Goal: Task Accomplishment & Management: Complete application form

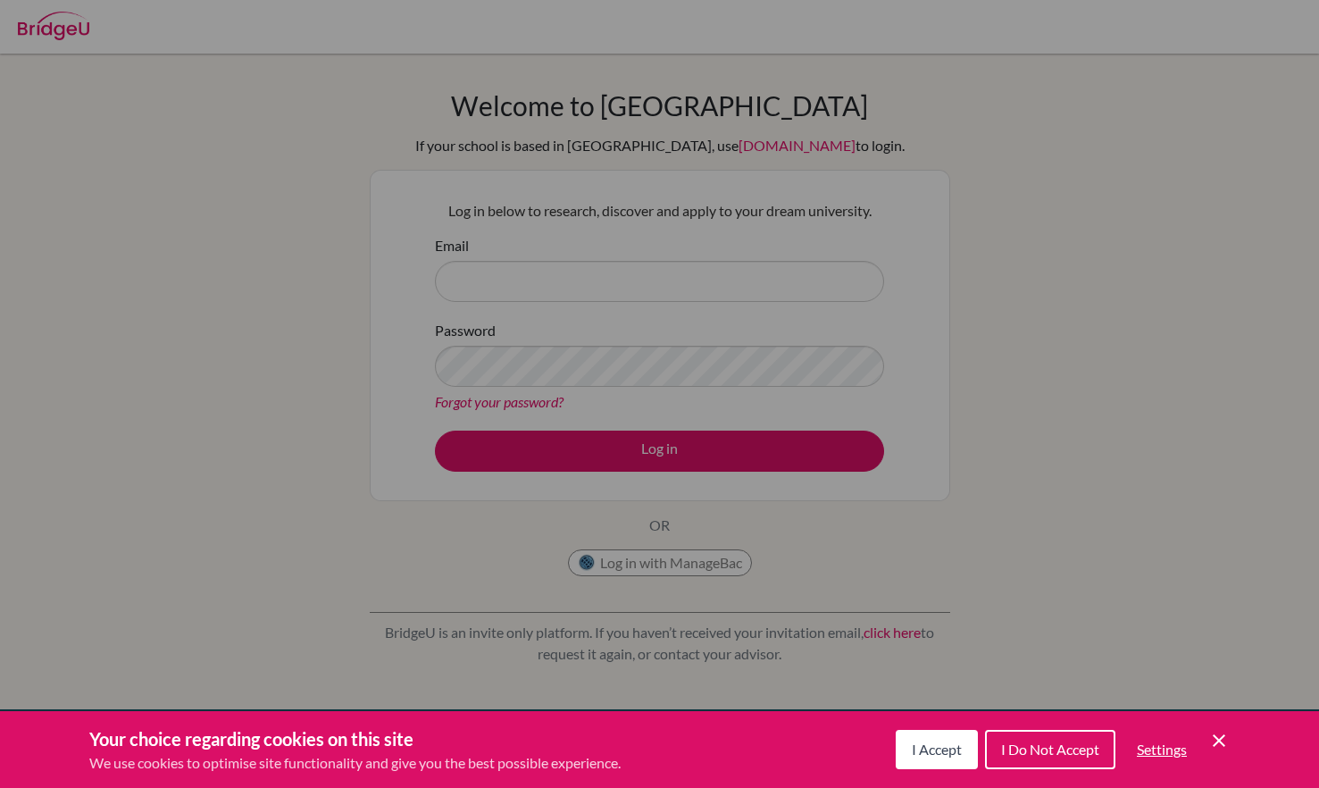
click at [714, 284] on div "Cookie Preferences" at bounding box center [659, 394] width 1319 height 788
click at [1215, 736] on icon "Save and close" at bounding box center [1219, 740] width 13 height 13
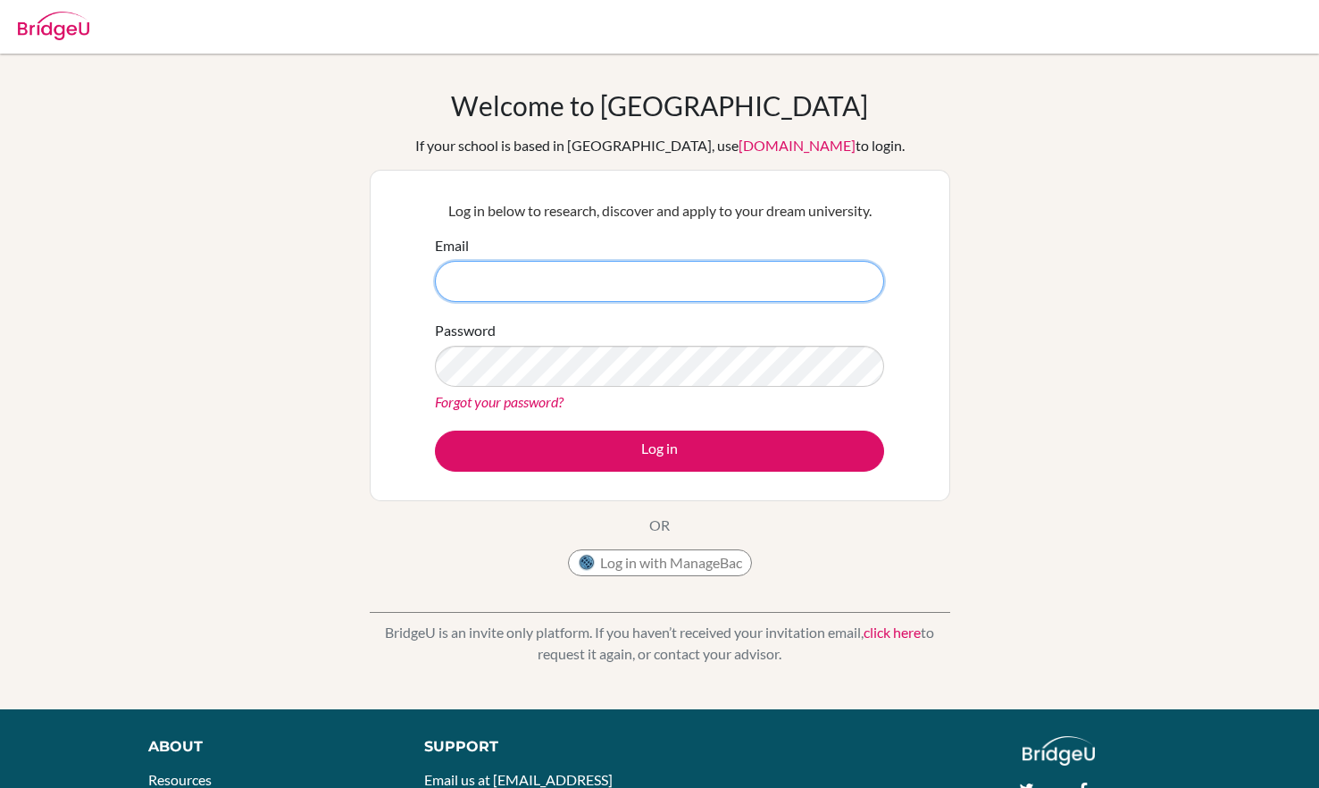
click at [676, 299] on input "Email" at bounding box center [659, 281] width 449 height 41
type input "[EMAIL_ADDRESS][DOMAIN_NAME]"
click at [684, 272] on input "[EMAIL_ADDRESS][DOMAIN_NAME]" at bounding box center [659, 281] width 449 height 41
click at [524, 272] on input "Email" at bounding box center [659, 281] width 449 height 41
click at [610, 284] on input "Email" at bounding box center [659, 281] width 449 height 41
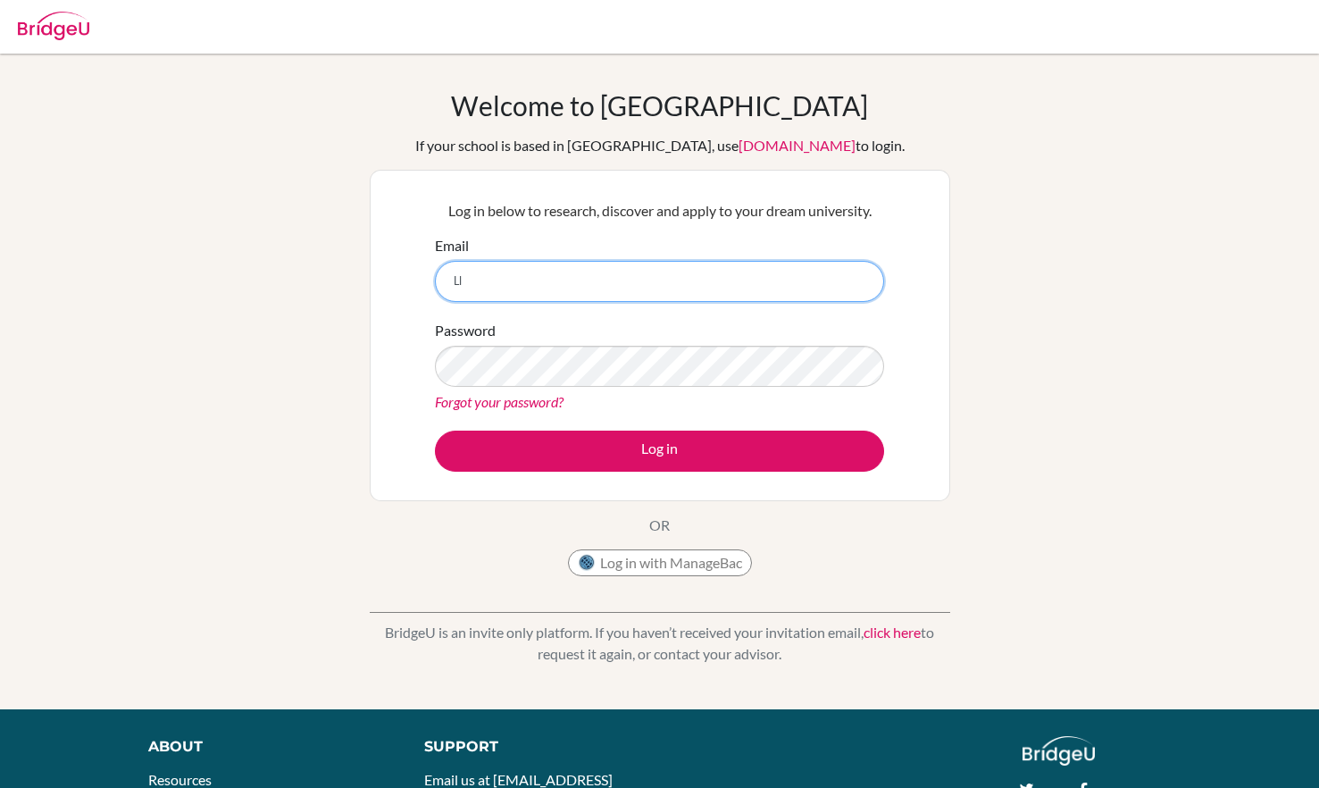
type input "L"
type input "[PERSON_NAME][EMAIL_ADDRESS][DOMAIN_NAME]"
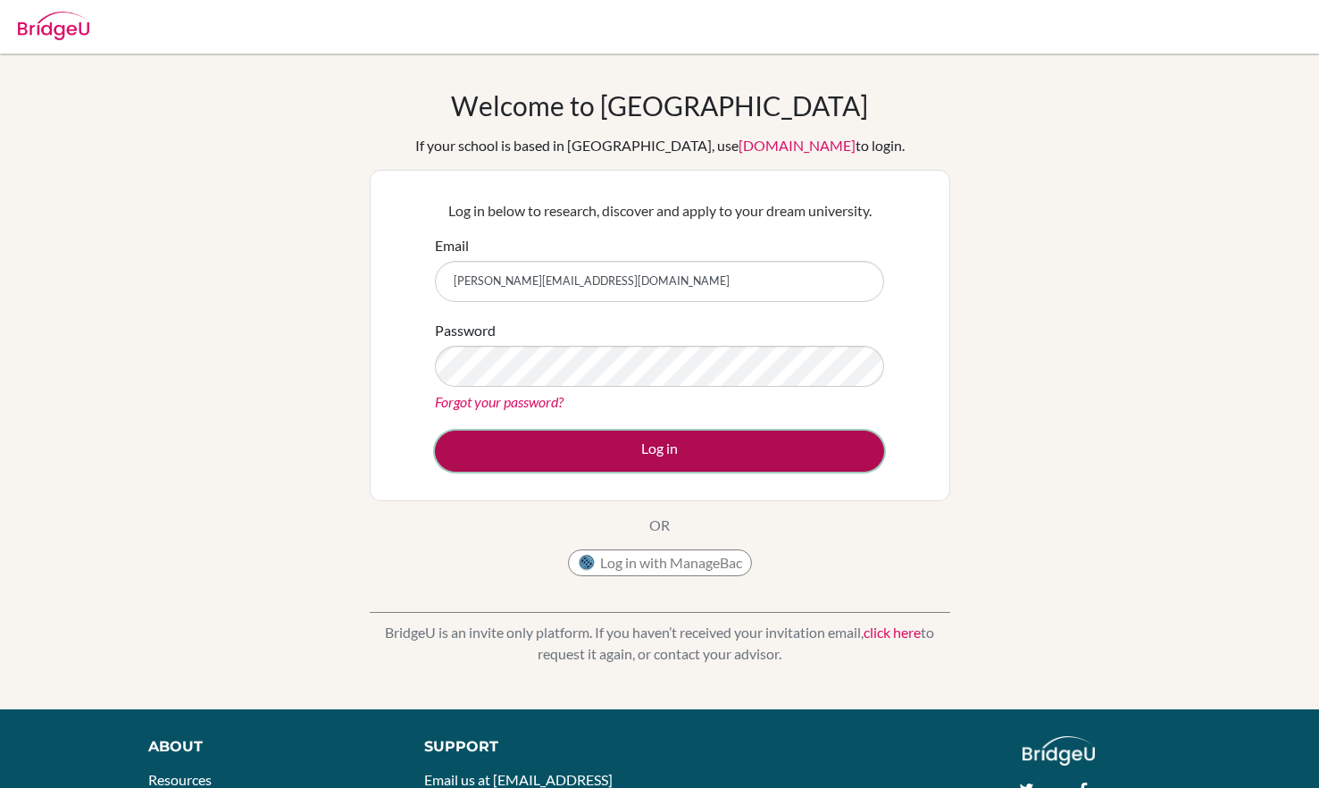
click at [677, 444] on button "Log in" at bounding box center [659, 451] width 449 height 41
